Goal: Information Seeking & Learning: Learn about a topic

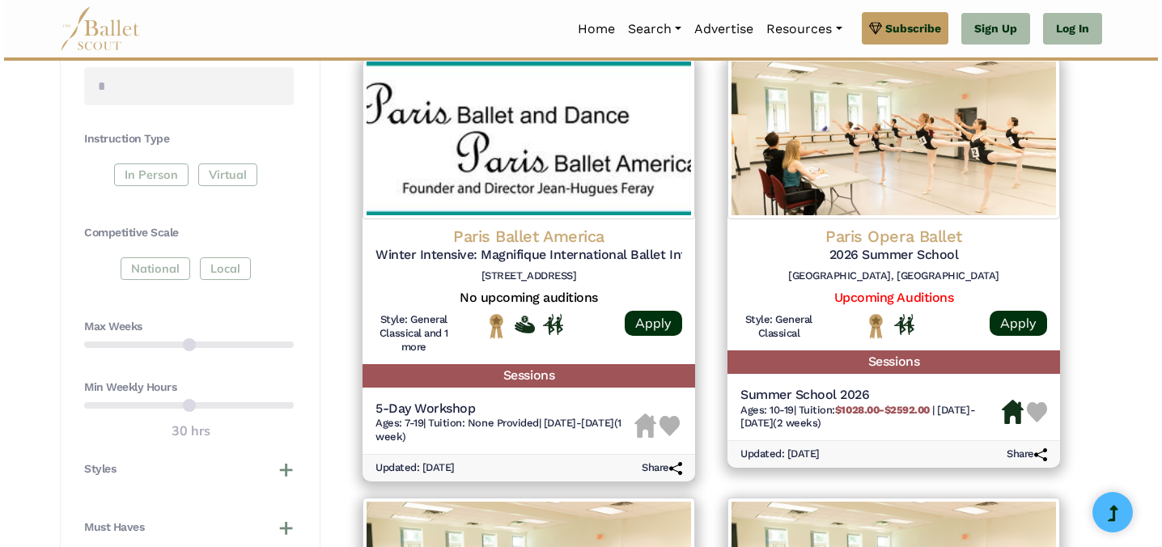
scroll to position [764, 0]
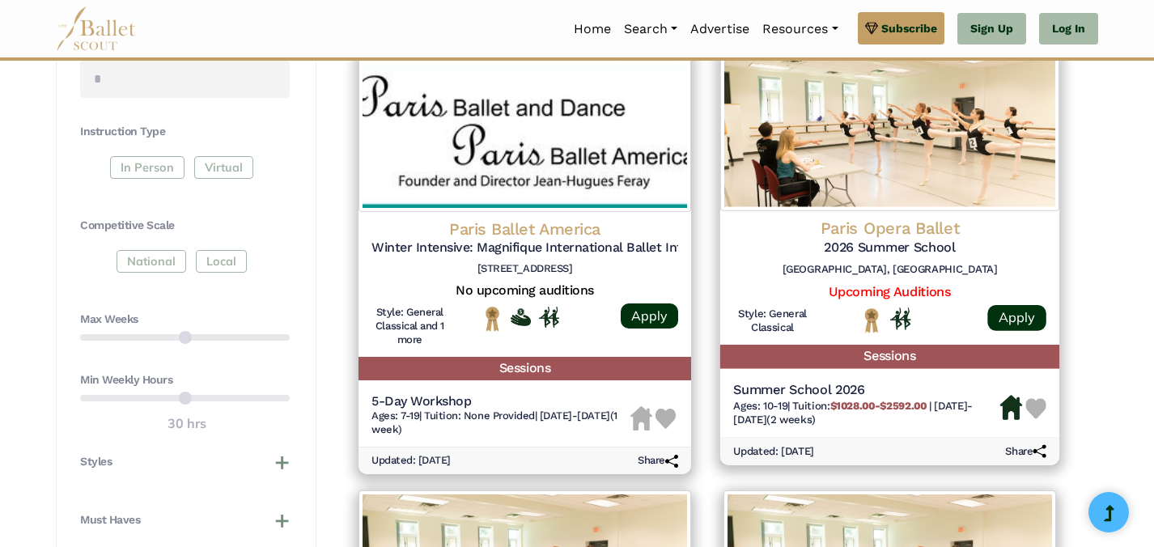
click at [896, 281] on div "Paris Opera Ballet 2026 Summer School Palais Garnais, Place de l’Opéra, 75009 P…" at bounding box center [889, 251] width 313 height 66
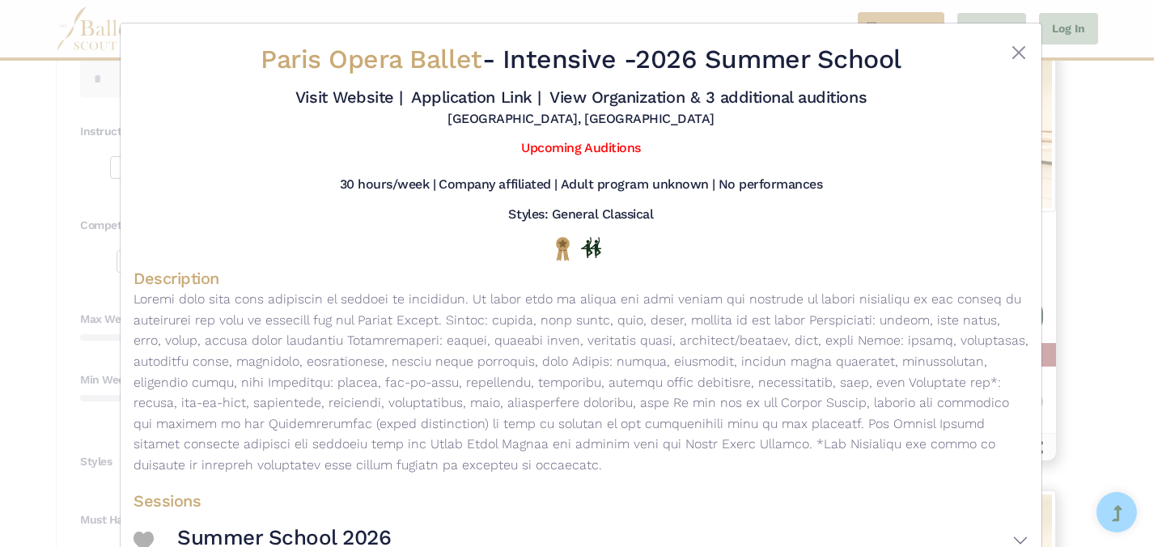
scroll to position [103, 0]
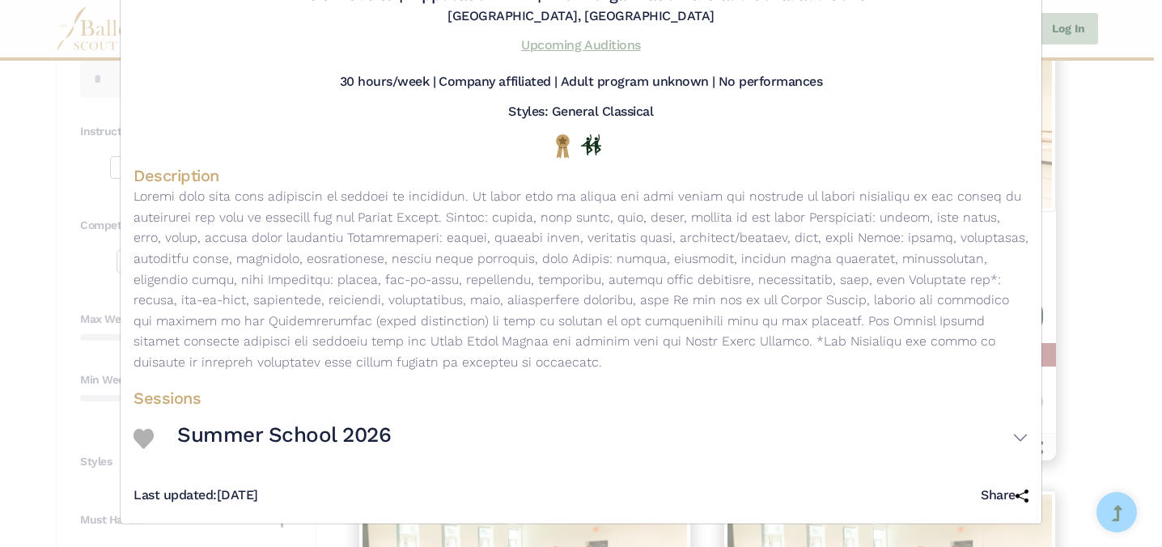
click at [605, 44] on link "Upcoming Auditions" at bounding box center [580, 44] width 119 height 15
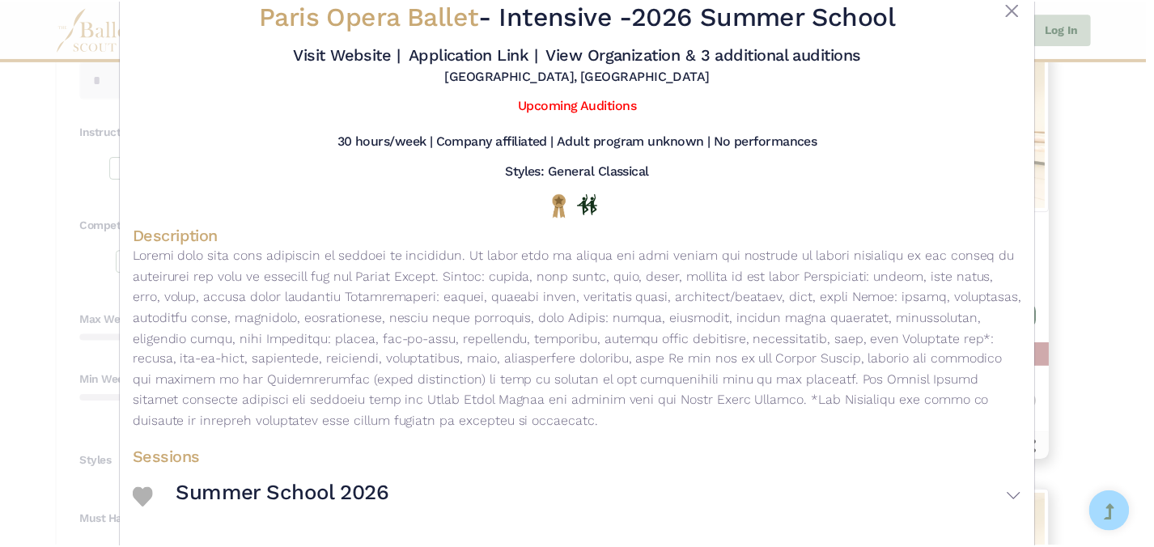
scroll to position [0, 0]
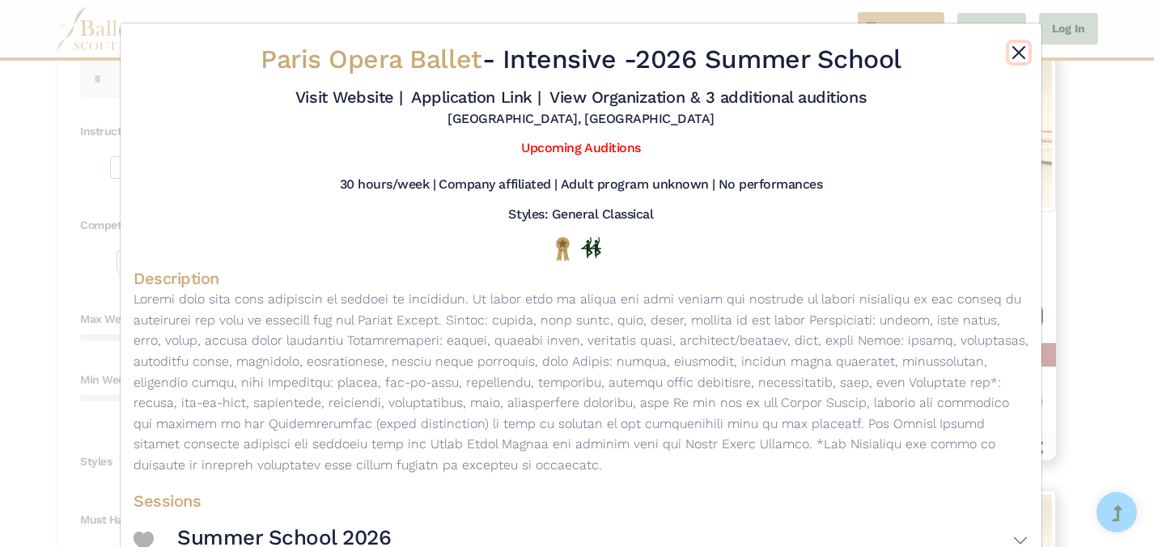
click at [1010, 48] on button "Close" at bounding box center [1018, 52] width 19 height 19
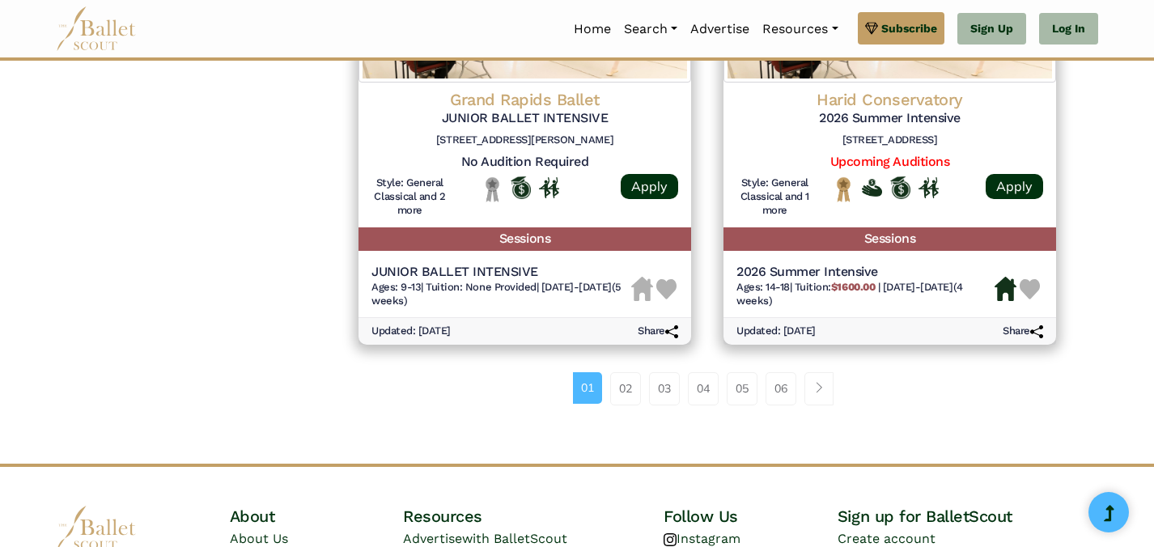
scroll to position [2278, 0]
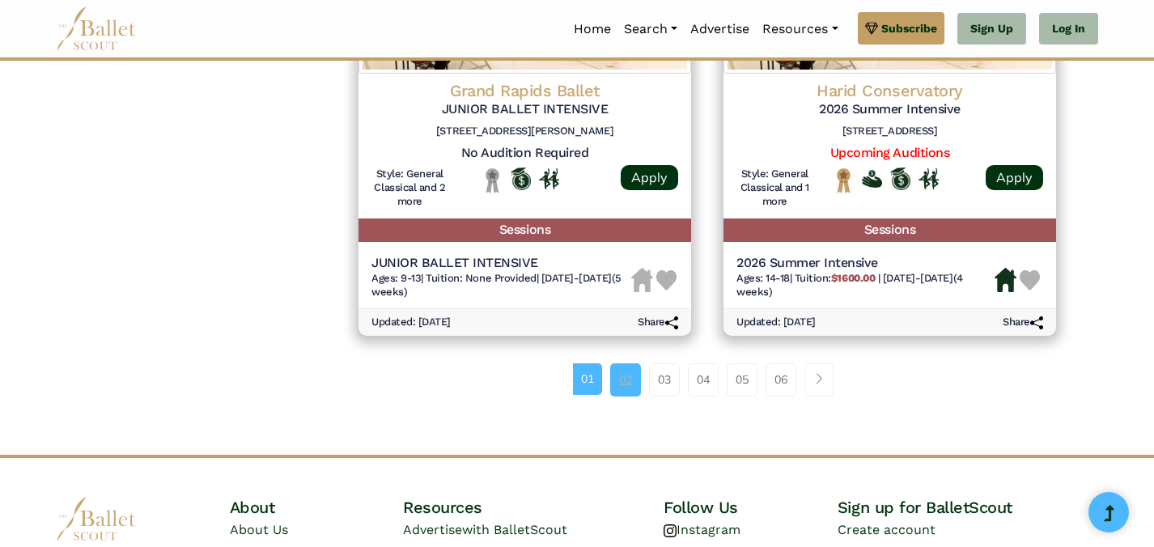
click at [626, 381] on link "02" at bounding box center [625, 379] width 31 height 32
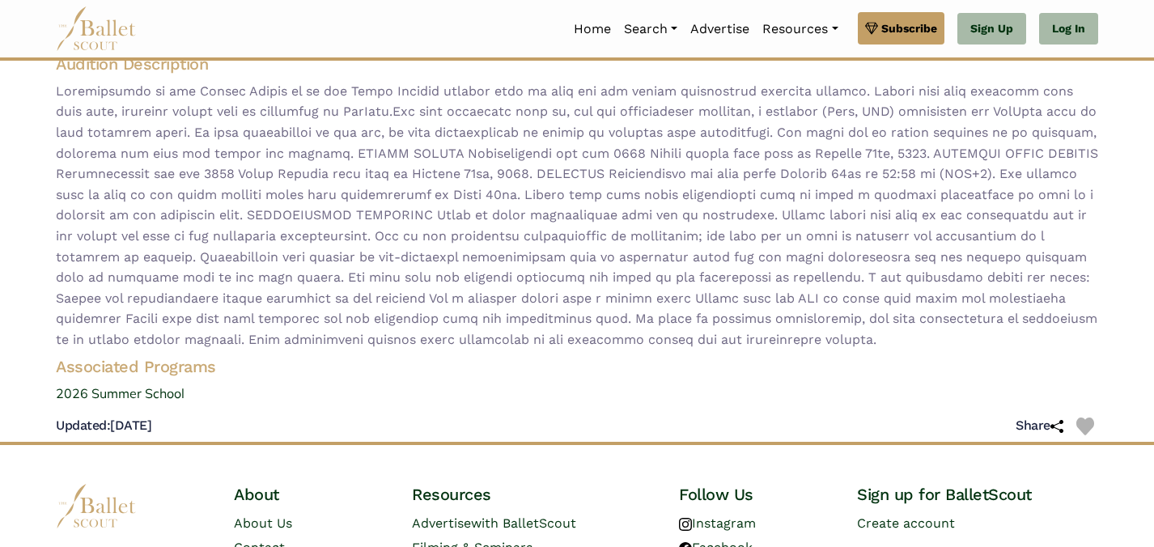
scroll to position [259, 0]
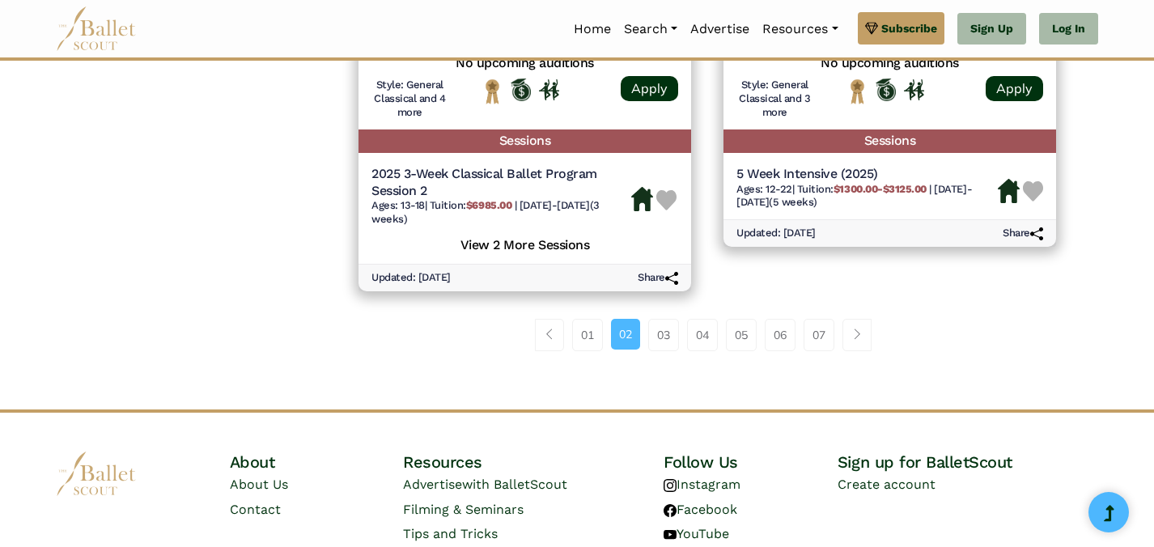
scroll to position [2462, 0]
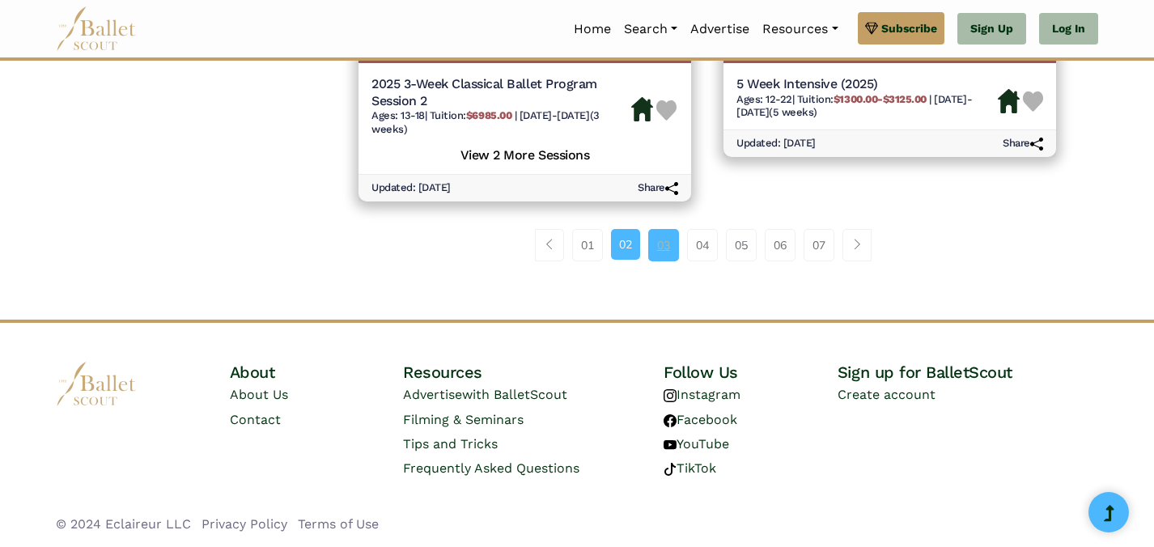
click at [665, 256] on link "03" at bounding box center [663, 245] width 31 height 32
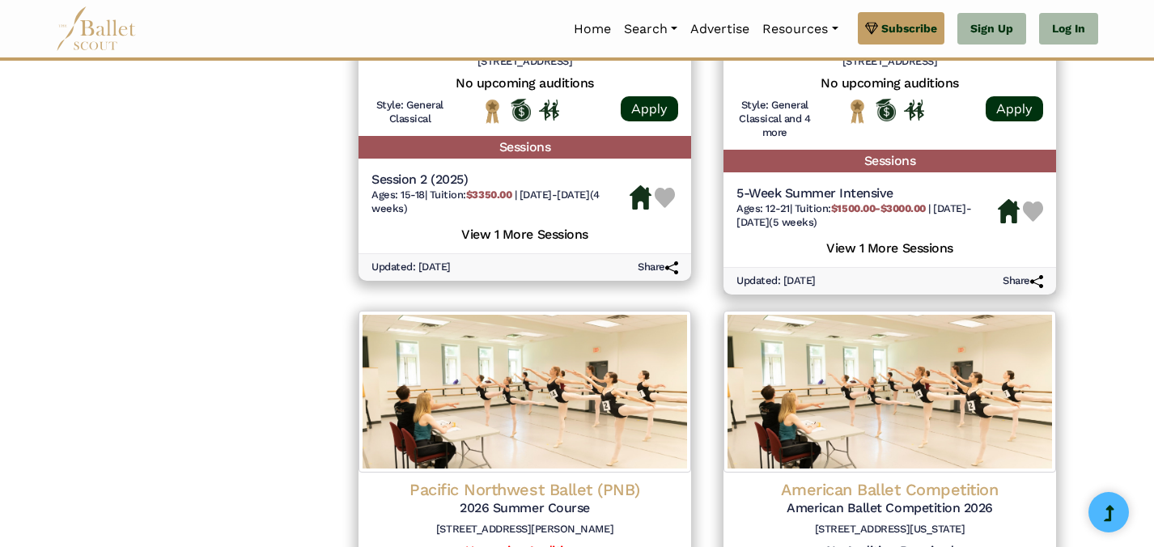
scroll to position [2146, 0]
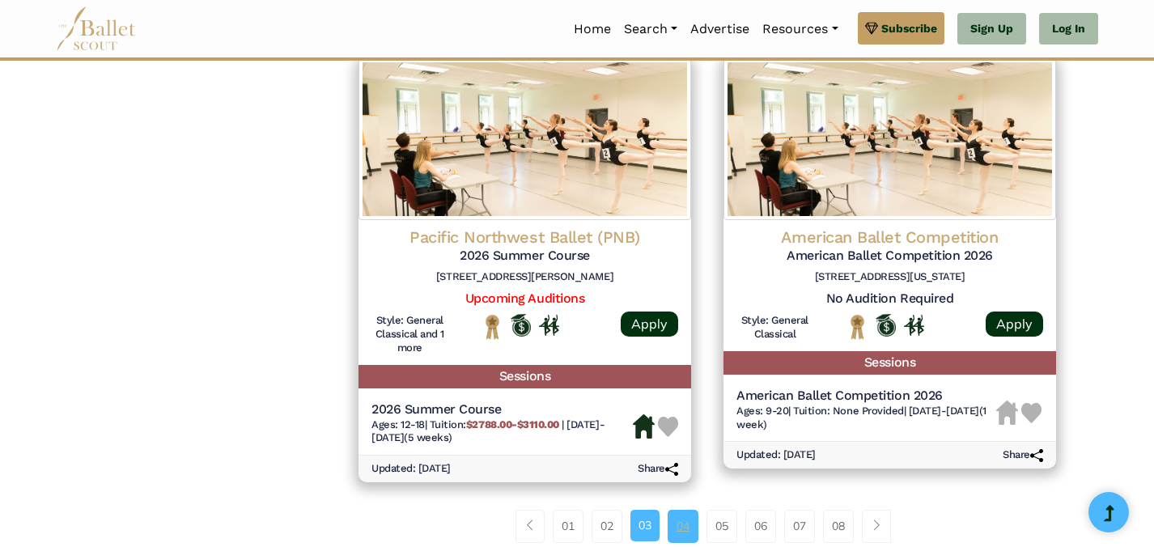
click at [689, 526] on link "04" at bounding box center [682, 526] width 31 height 32
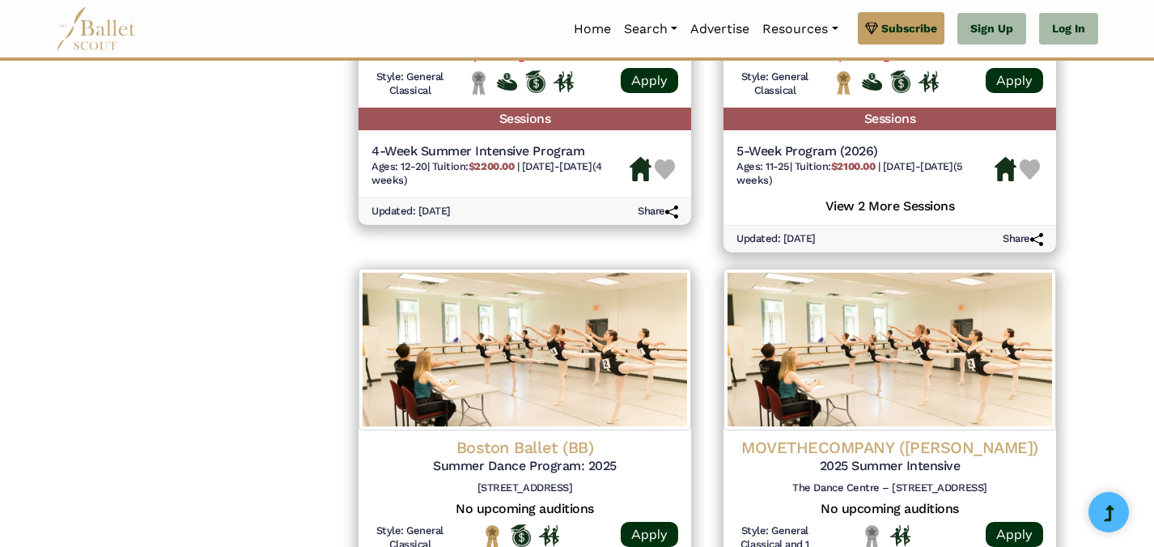
scroll to position [1930, 0]
